Goal: Information Seeking & Learning: Learn about a topic

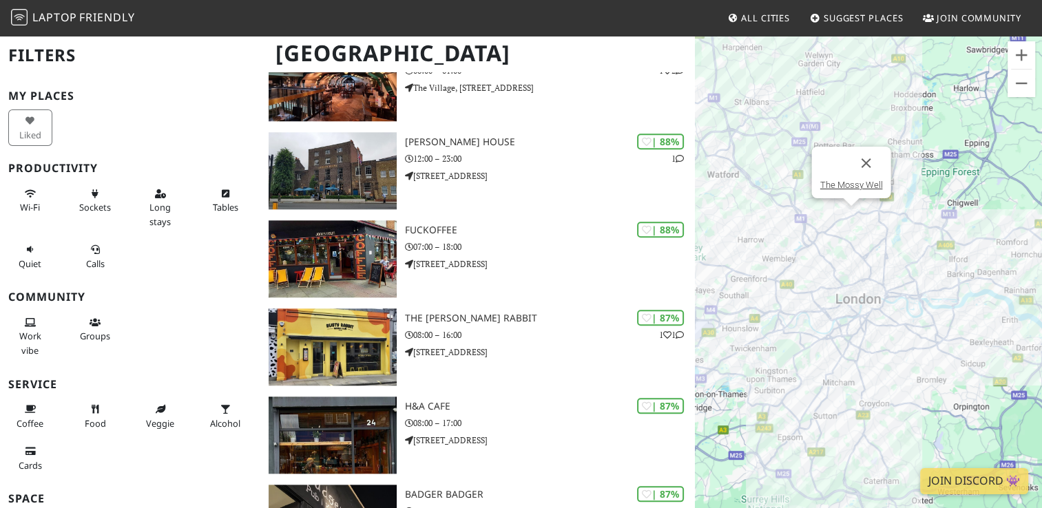
scroll to position [1397, 0]
click at [183, 208] on div "Long stays" at bounding box center [162, 208] width 65 height 56
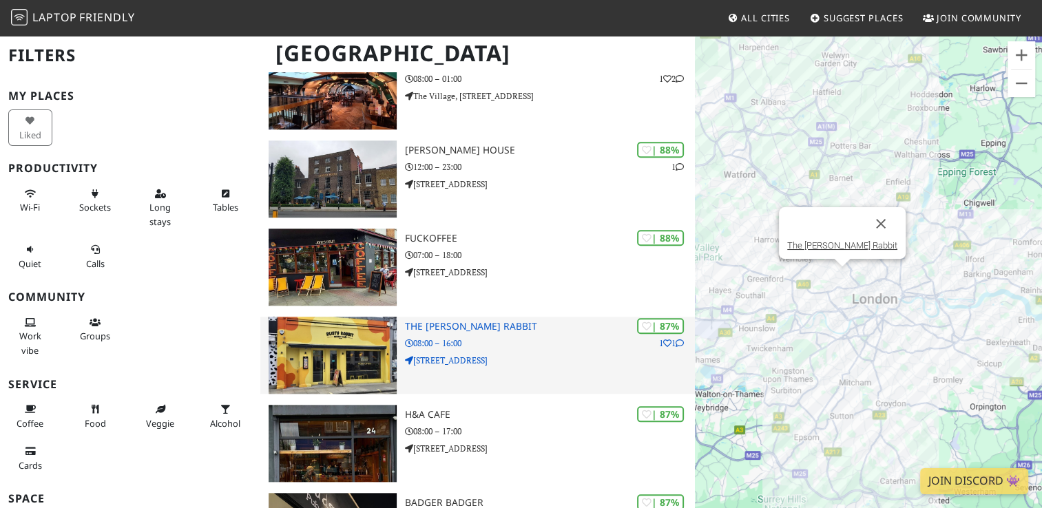
click at [515, 321] on h3 "The [PERSON_NAME] Rabbit" at bounding box center [549, 327] width 289 height 12
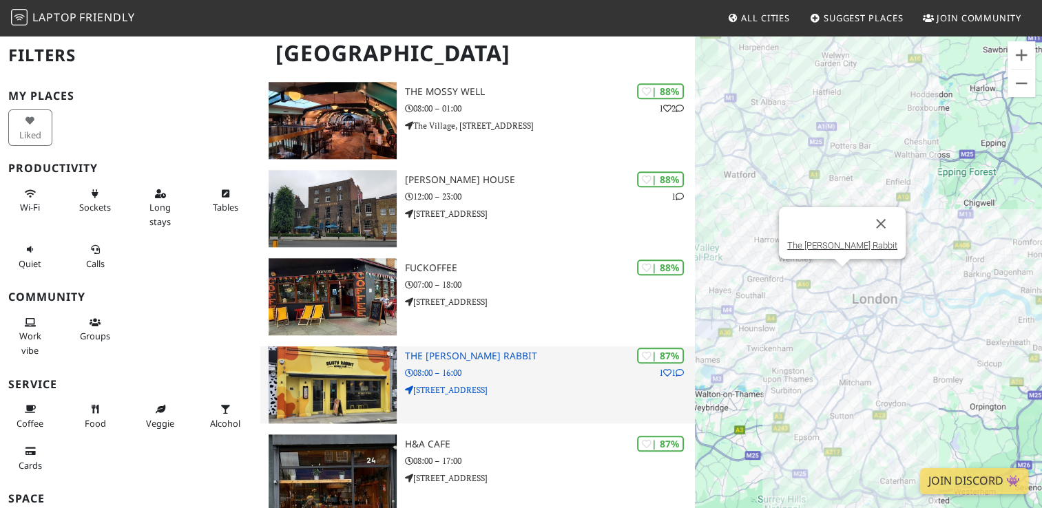
scroll to position [1352, 0]
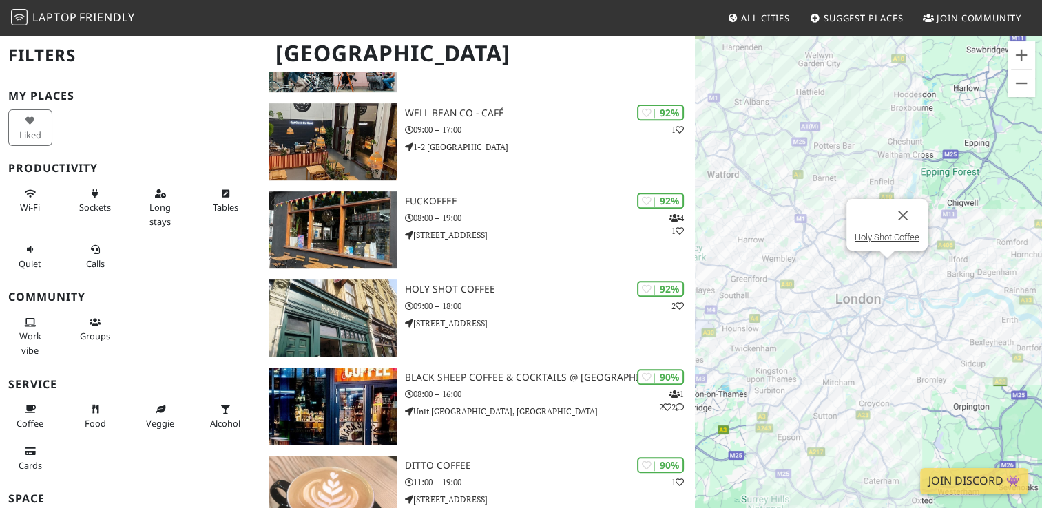
scroll to position [518, 0]
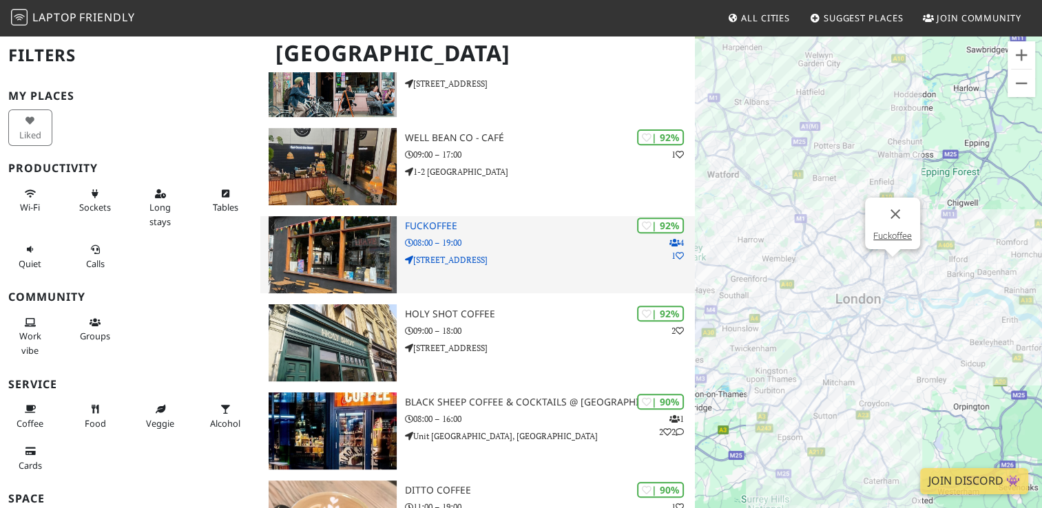
click at [433, 216] on div "| 92% 4 1 Fuckoffee 08:00 – 19:00 [STREET_ADDRESS]" at bounding box center [549, 254] width 289 height 77
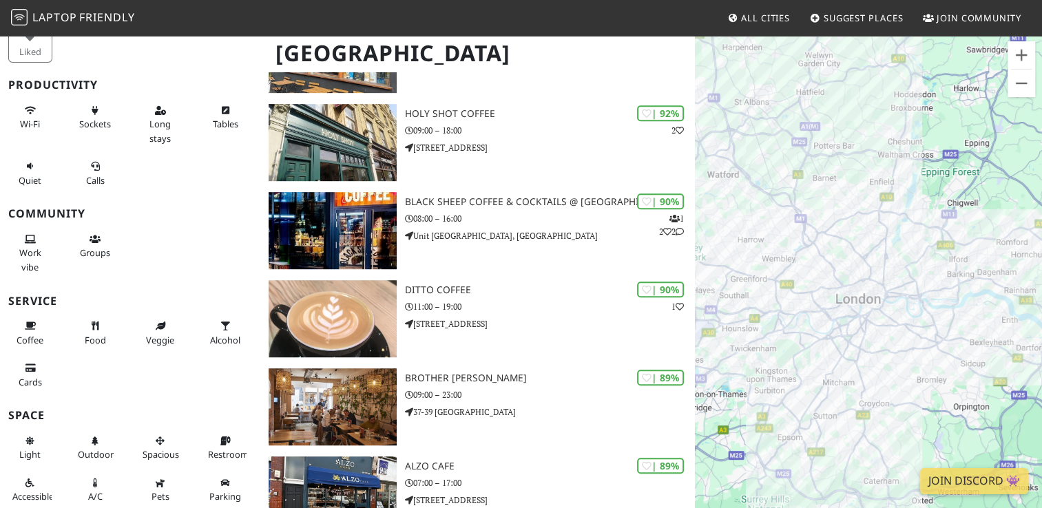
scroll to position [719, 0]
click at [121, 394] on div "My Places Liked Productivity Wi-Fi Sockets Long stays Tables Quiet Calls Commun…" at bounding box center [130, 258] width 244 height 505
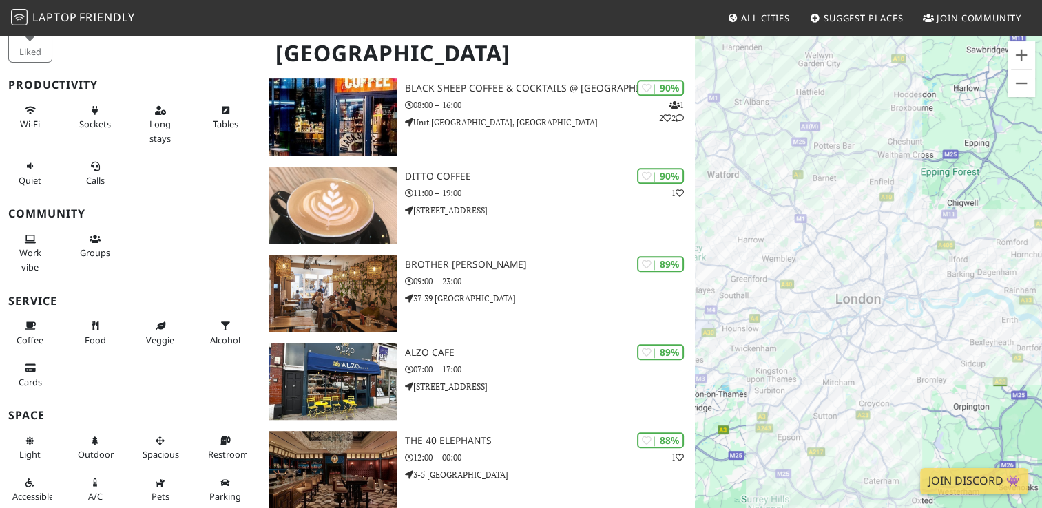
scroll to position [838, 0]
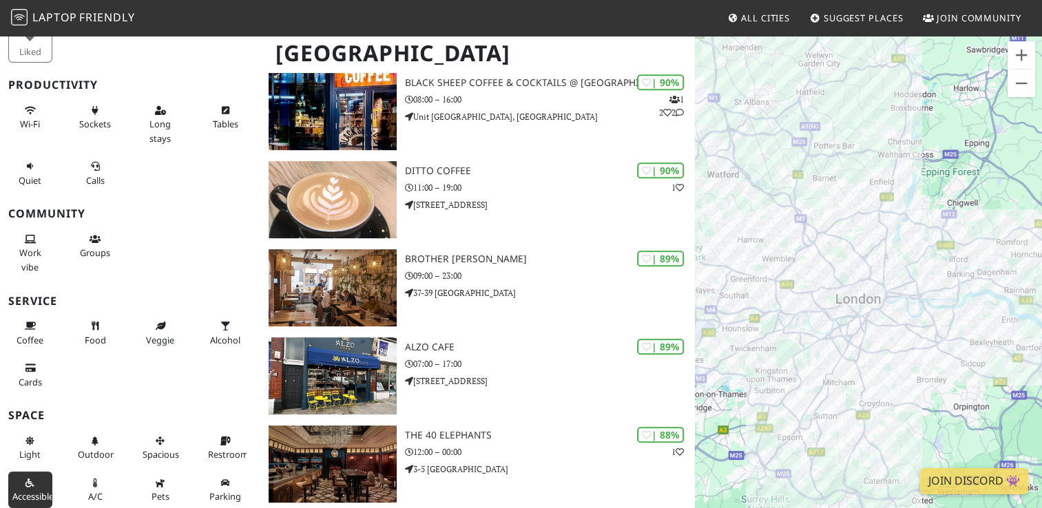
click at [25, 483] on icon at bounding box center [30, 484] width 11 height 9
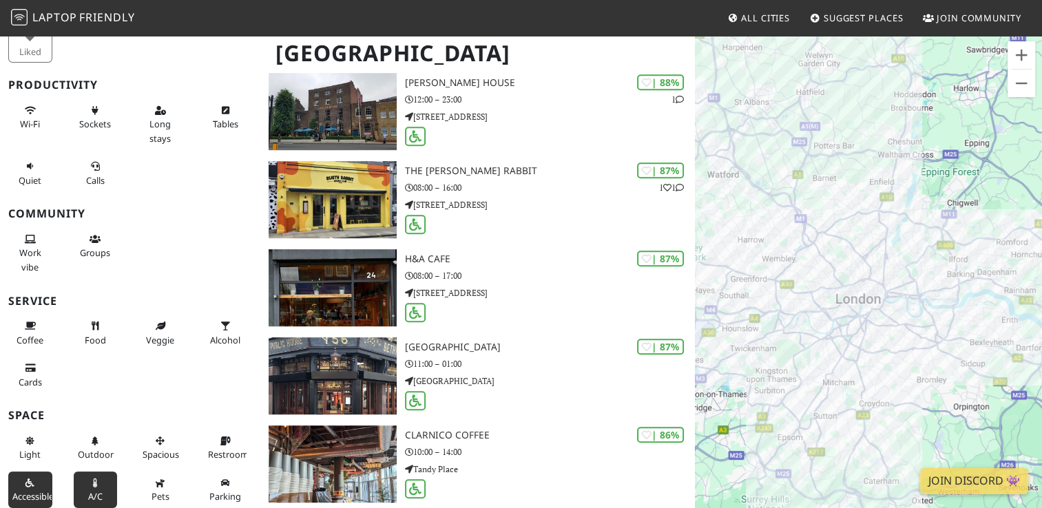
click at [85, 486] on button "A/C" at bounding box center [96, 490] width 44 height 37
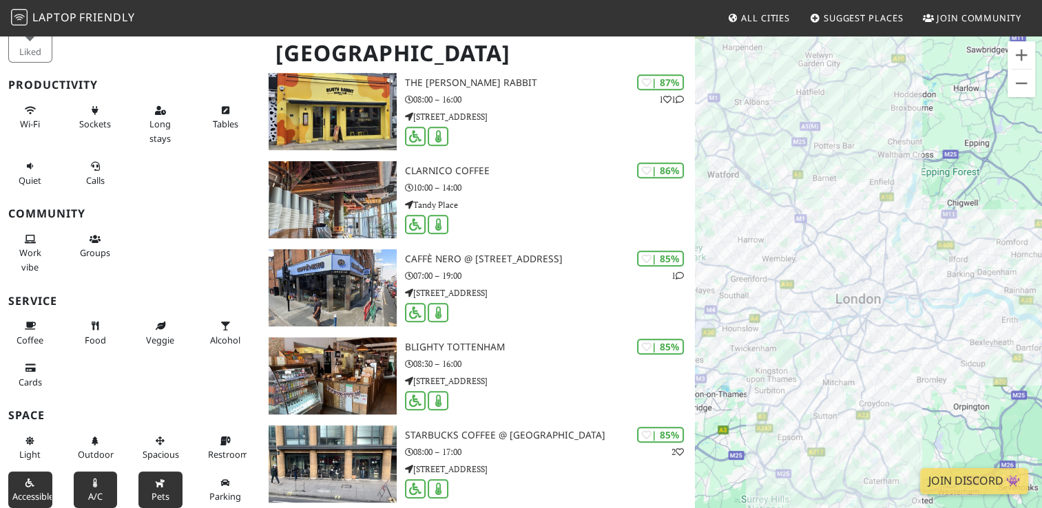
click at [162, 492] on span "Pets" at bounding box center [161, 497] width 18 height 12
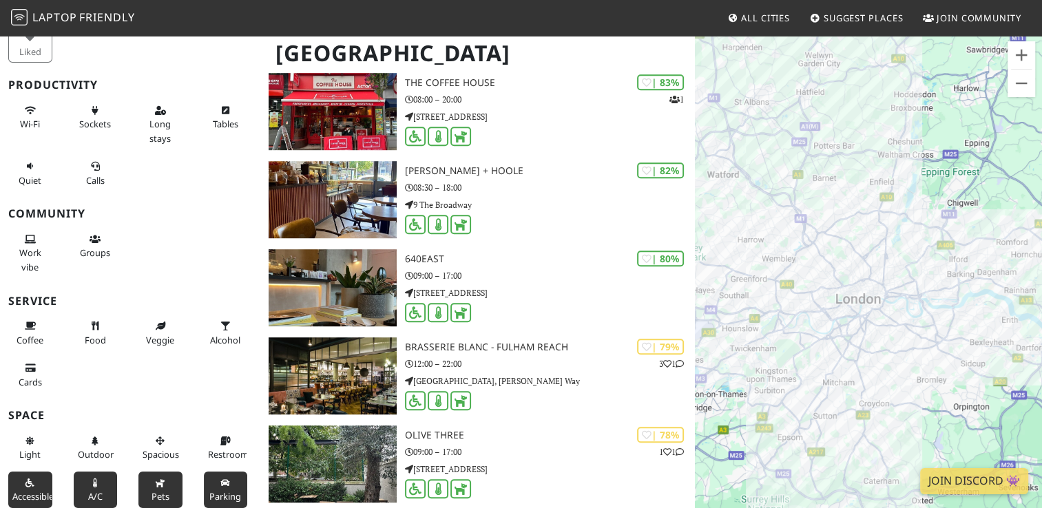
click at [212, 492] on span "Parking" at bounding box center [225, 497] width 32 height 12
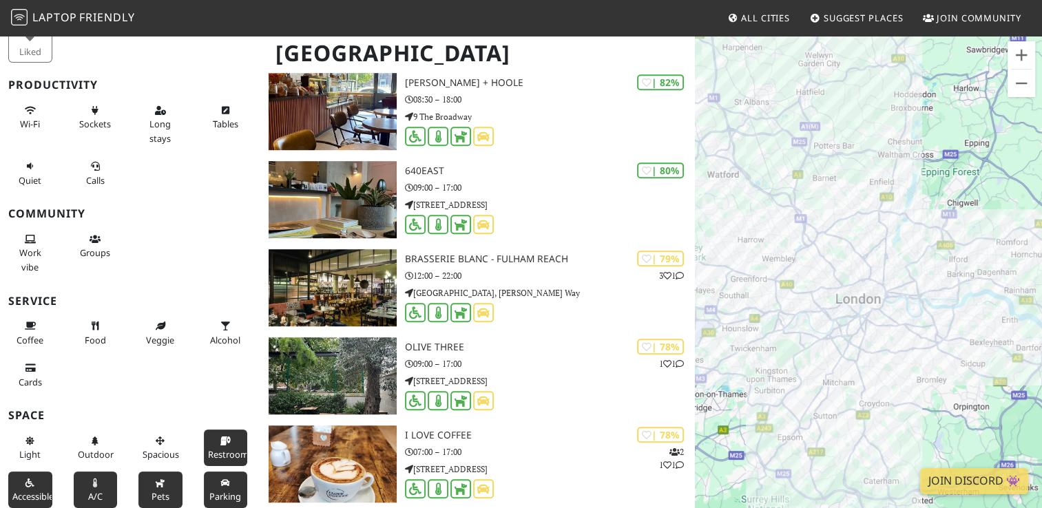
click at [220, 449] on span "Restroom" at bounding box center [228, 455] width 41 height 12
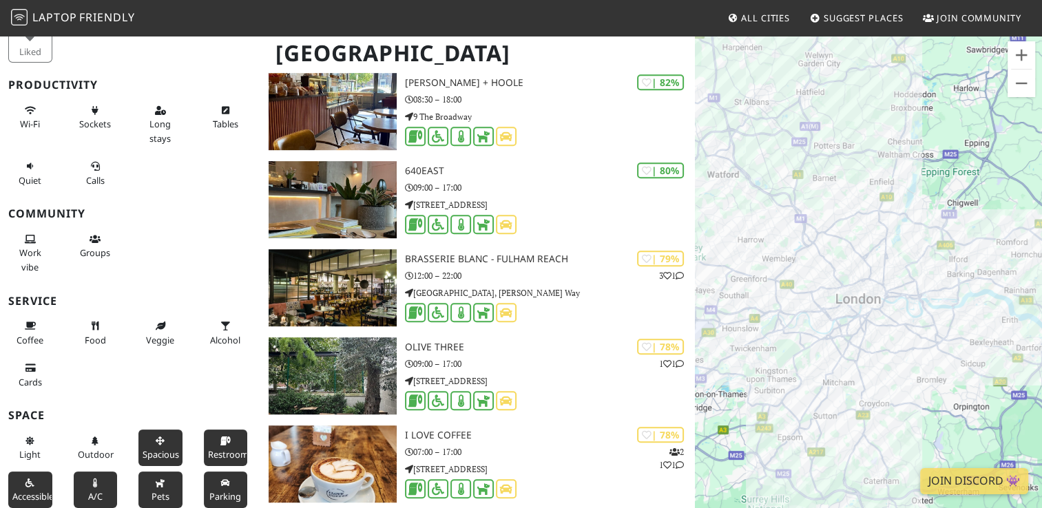
click at [156, 455] on span "Spacious" at bounding box center [161, 455] width 37 height 12
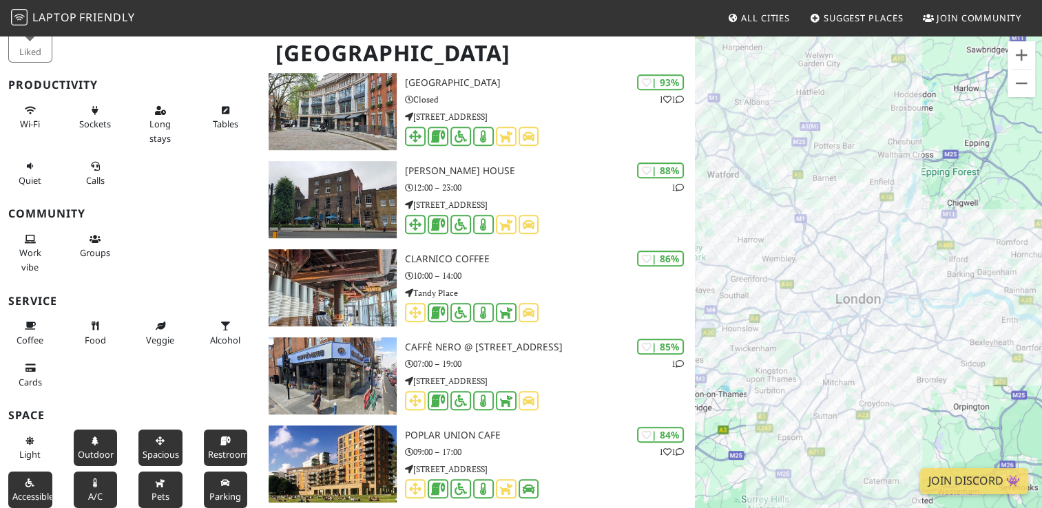
click at [91, 459] on button "Outdoor" at bounding box center [96, 448] width 44 height 37
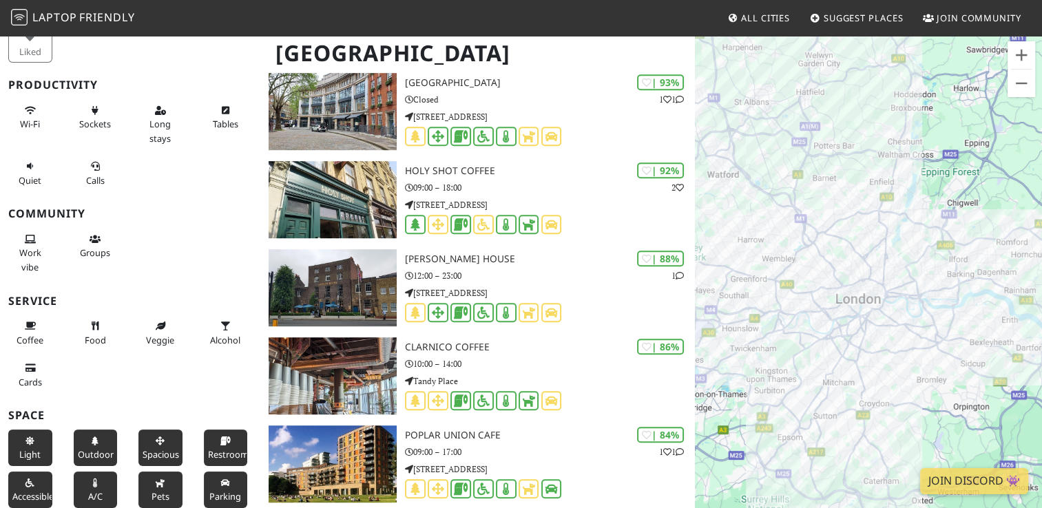
click at [25, 449] on span "Light" at bounding box center [29, 455] width 21 height 12
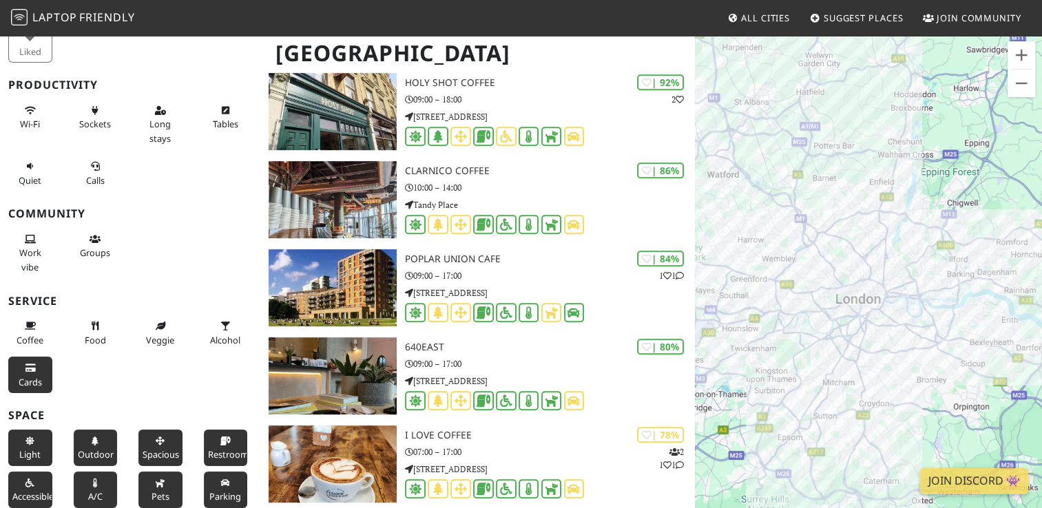
click at [28, 387] on button "Cards" at bounding box center [30, 375] width 44 height 37
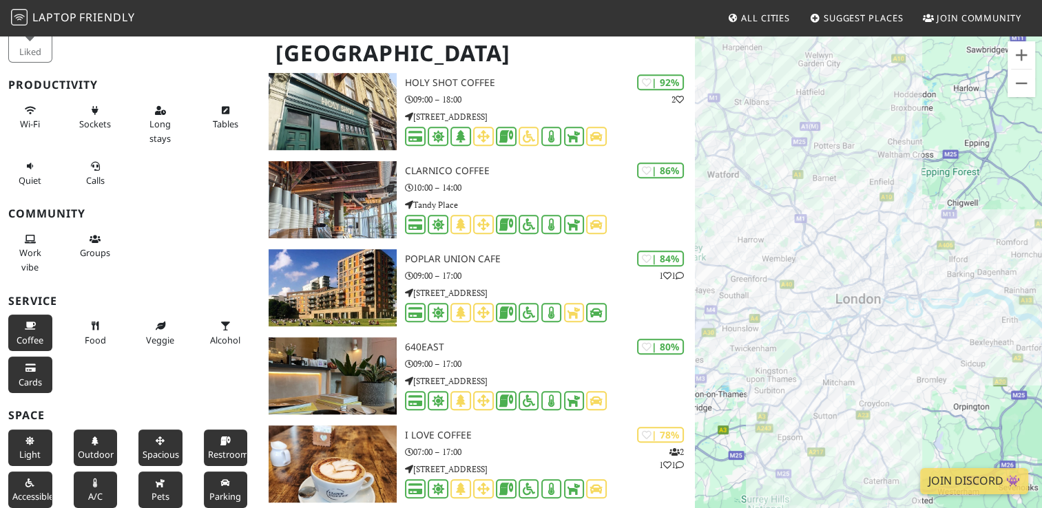
click at [37, 331] on button "Coffee" at bounding box center [30, 333] width 44 height 37
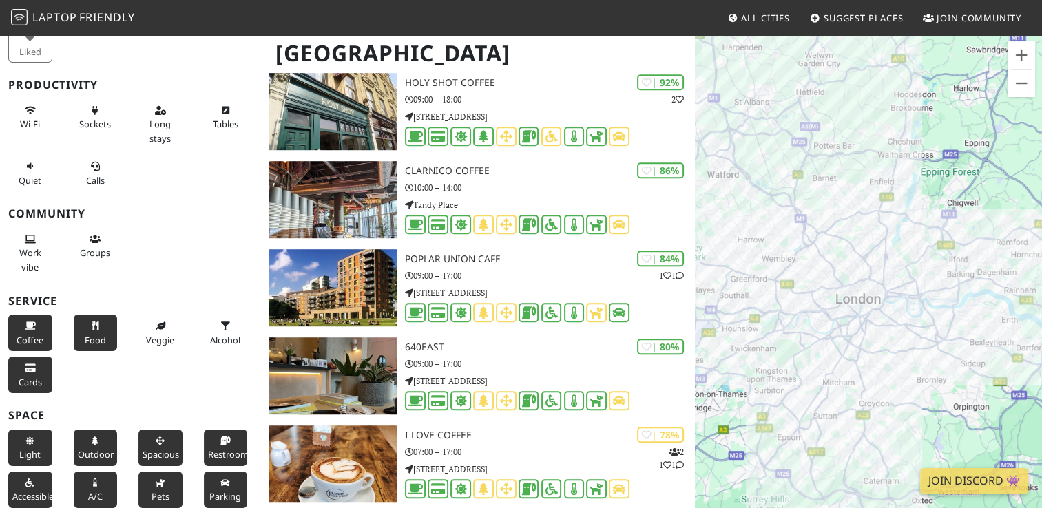
click at [105, 346] on button "Food" at bounding box center [96, 333] width 44 height 37
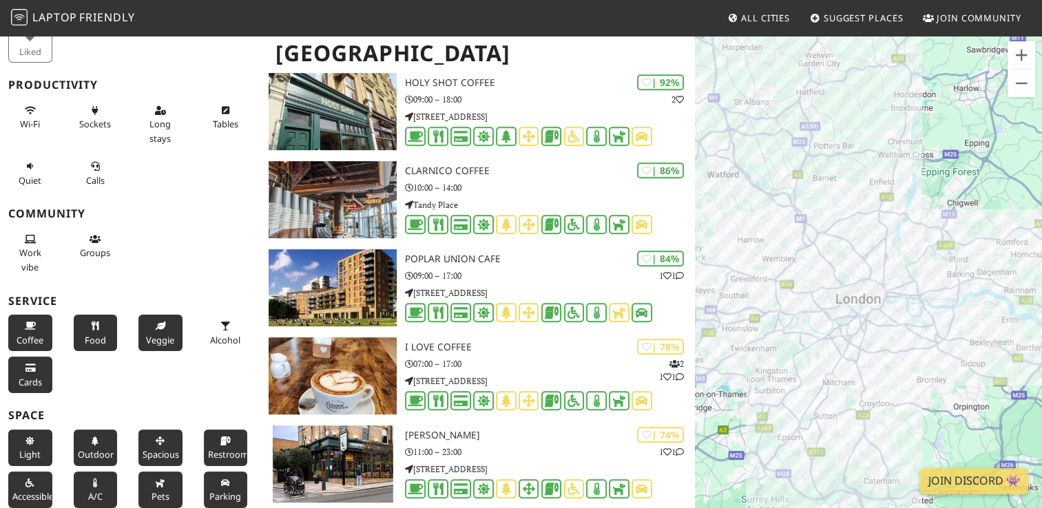
click at [146, 338] on span "Veggie" at bounding box center [160, 340] width 28 height 12
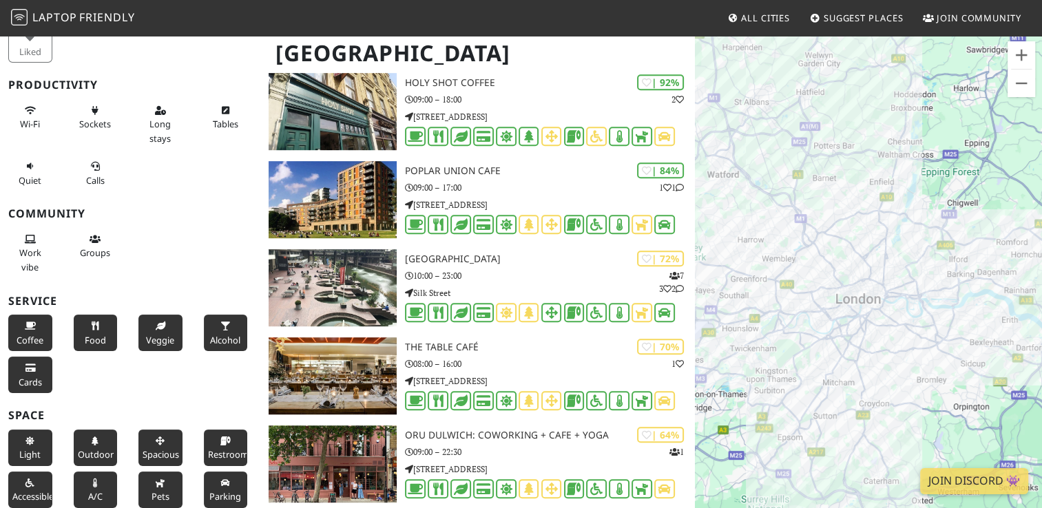
click at [212, 331] on button "Alcohol" at bounding box center [226, 333] width 44 height 37
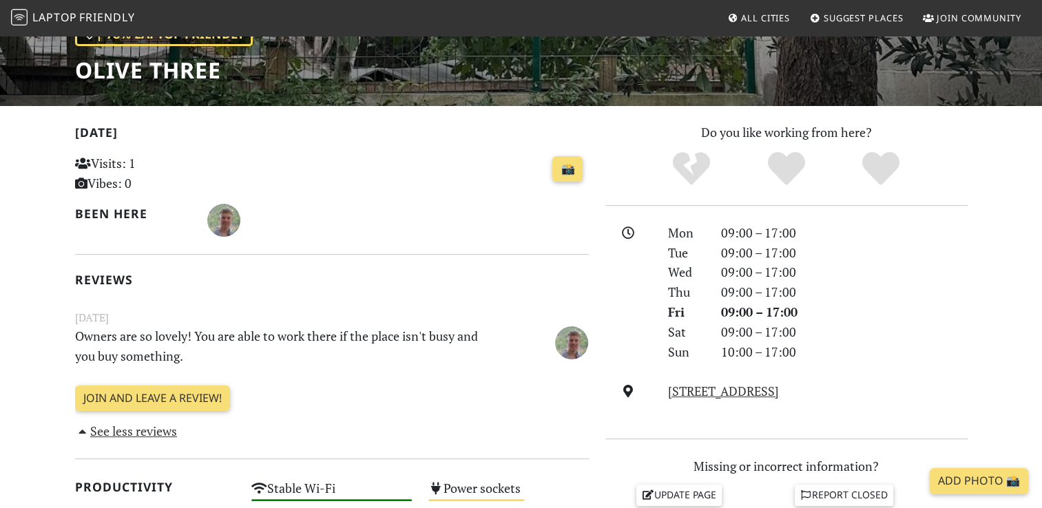
scroll to position [216, 0]
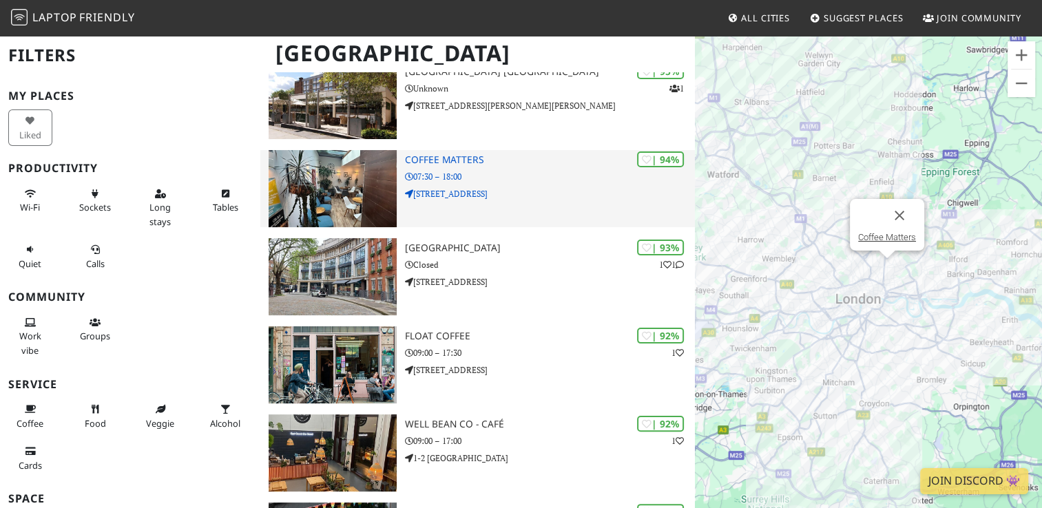
scroll to position [236, 0]
